Goal: Ask a question

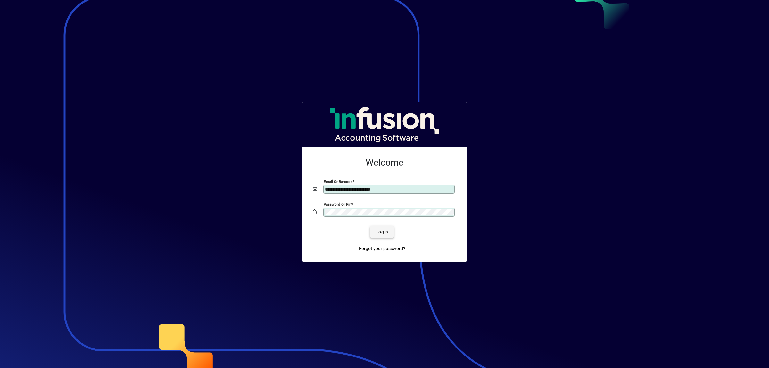
click at [383, 238] on span "submit" at bounding box center [381, 231] width 23 height 15
click at [383, 229] on div "Login" at bounding box center [382, 232] width 144 height 12
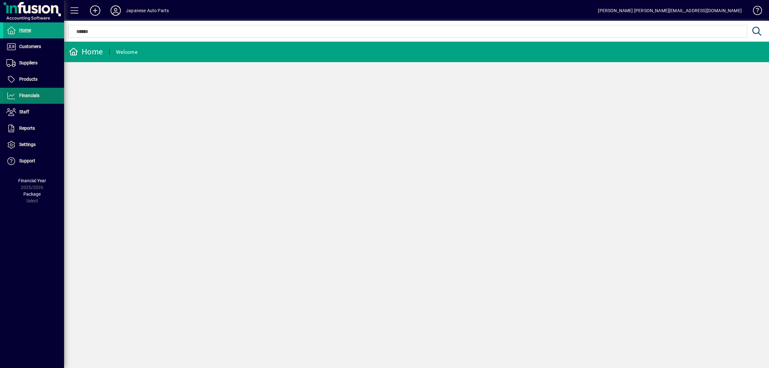
click at [51, 91] on span at bounding box center [33, 95] width 61 height 15
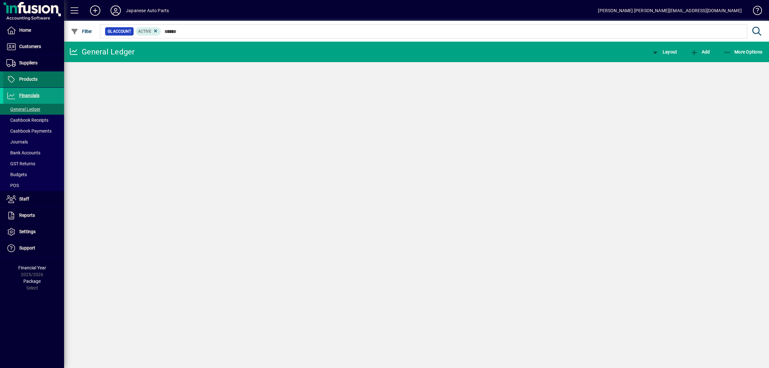
click at [47, 78] on span at bounding box center [33, 79] width 61 height 15
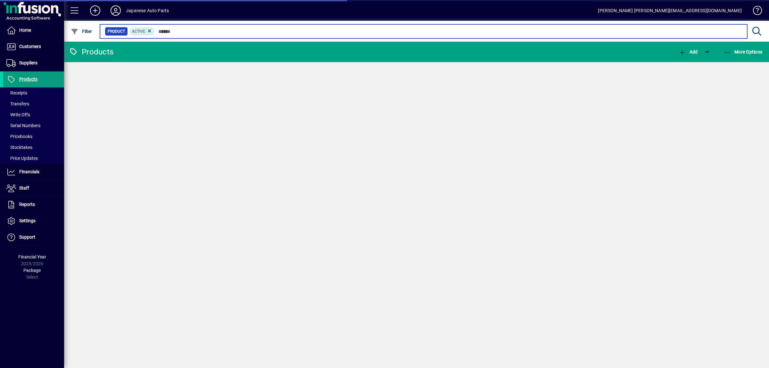
click at [177, 30] on input "text" at bounding box center [448, 31] width 587 height 9
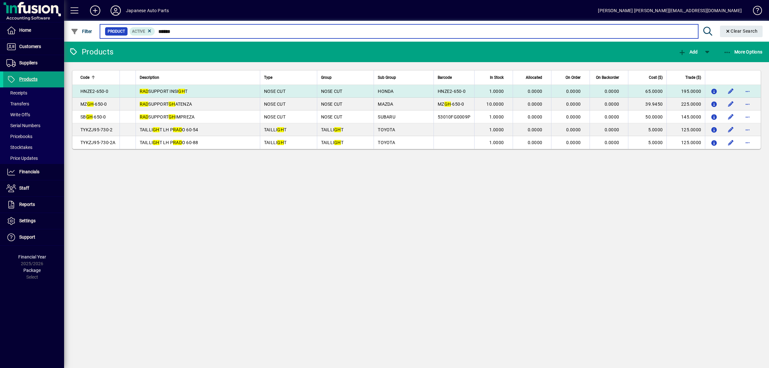
type input "******"
click at [742, 105] on span "button" at bounding box center [747, 103] width 15 height 15
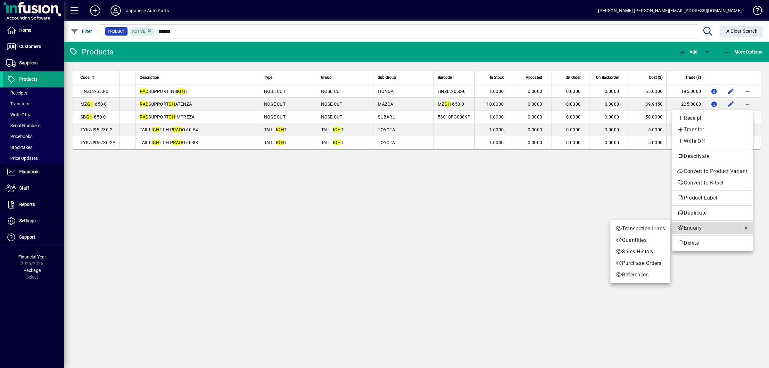
click at [718, 226] on span "Enquiry" at bounding box center [709, 228] width 62 height 8
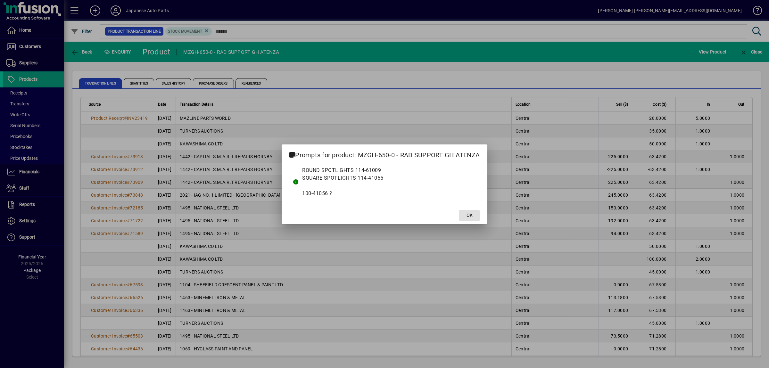
click at [464, 218] on span at bounding box center [469, 215] width 21 height 15
